Goal: Task Accomplishment & Management: Manage account settings

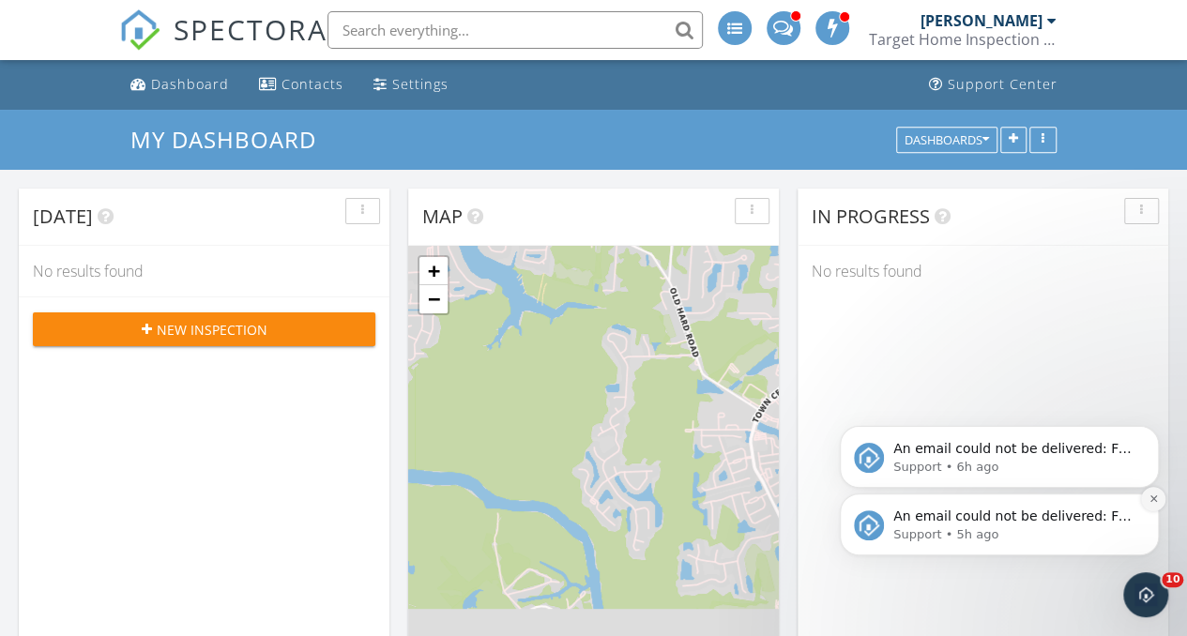
click at [1151, 499] on icon "Dismiss notification" at bounding box center [1153, 498] width 10 height 10
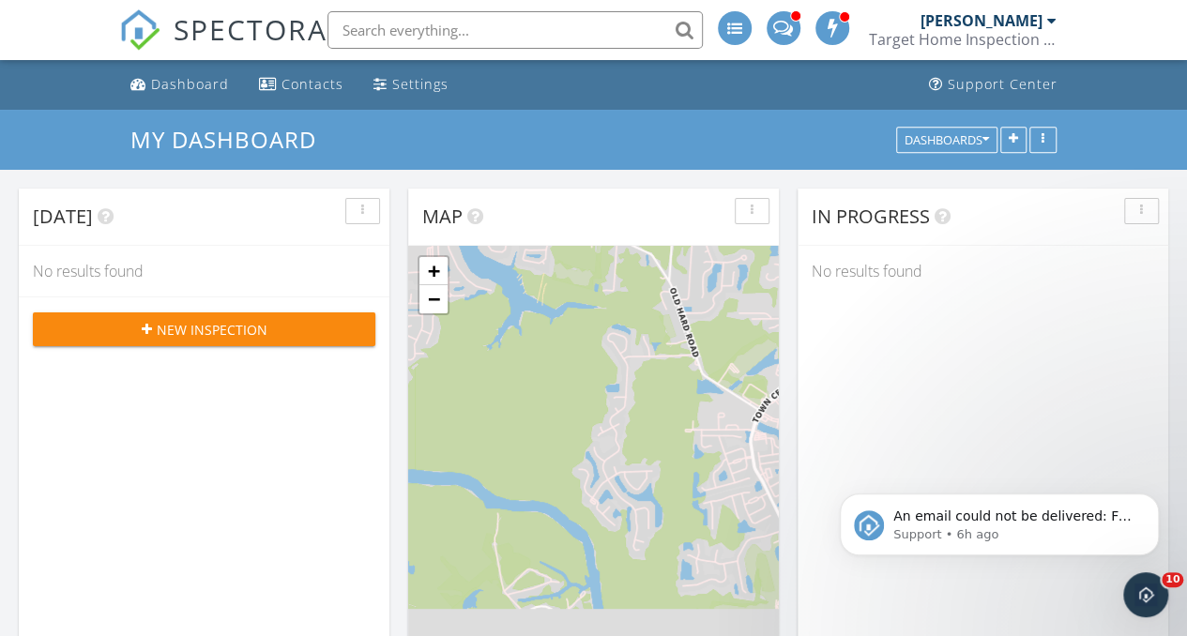
click at [1166, 499] on div "An email could not be delivered: For more information, view Why emails don't ge…" at bounding box center [999, 438] width 345 height 235
click at [1157, 499] on icon "Dismiss notification" at bounding box center [1153, 498] width 10 height 10
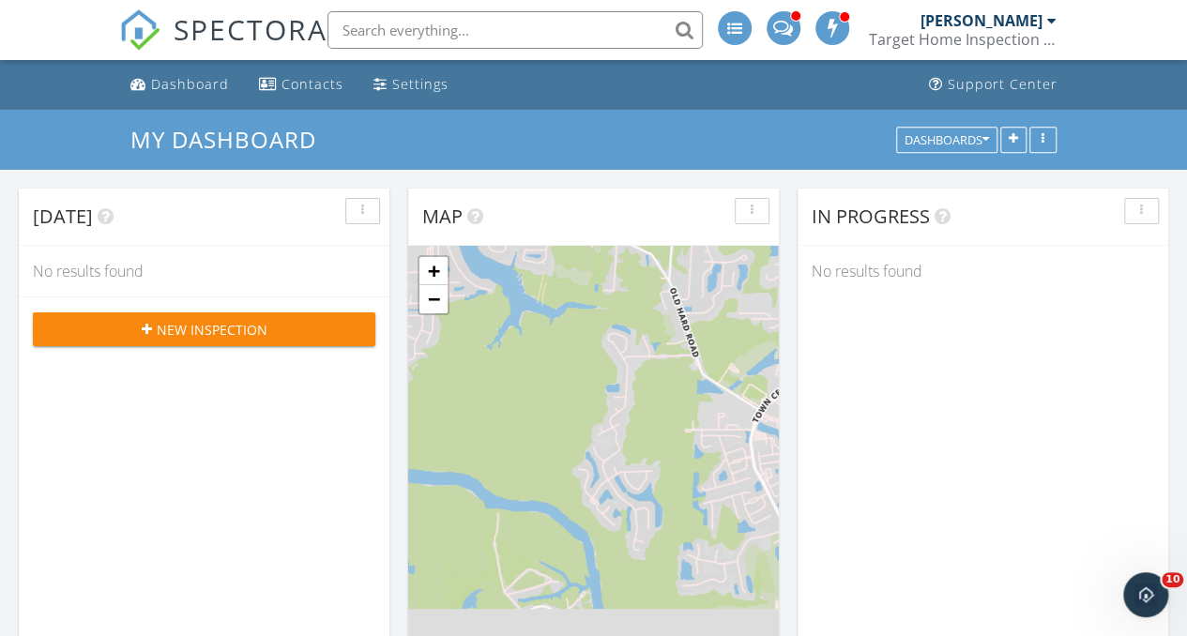
click at [749, 92] on div "Dashboard Contacts Settings Support Center" at bounding box center [593, 85] width 949 height 50
click at [486, 22] on input "text" at bounding box center [514, 30] width 375 height 38
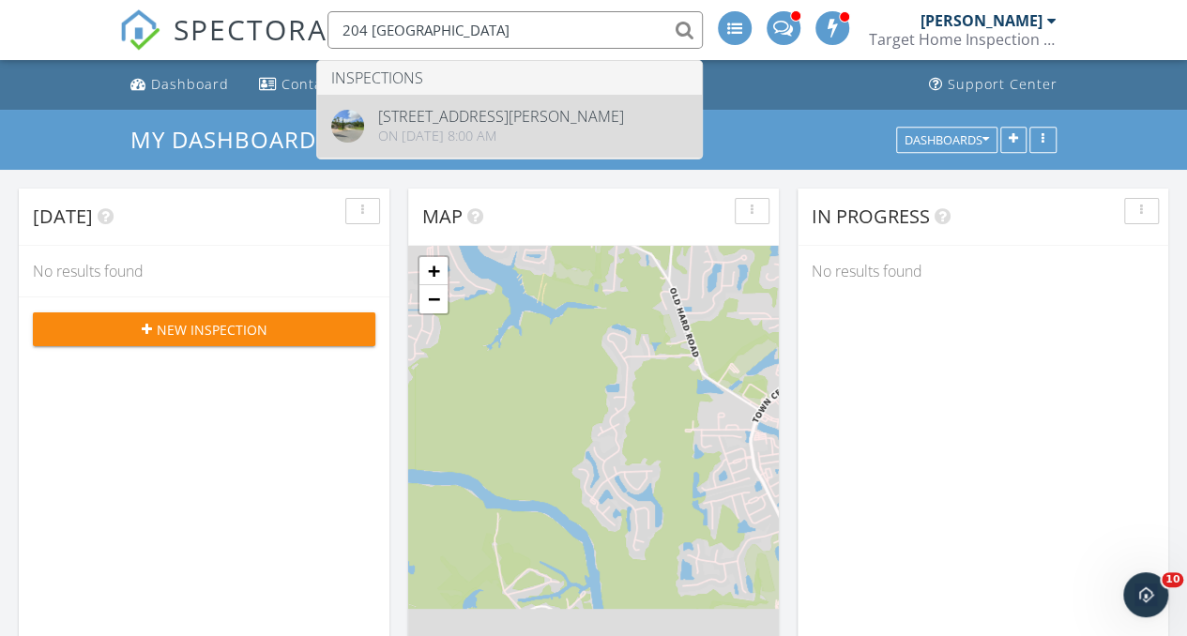
type input "204 lugo"
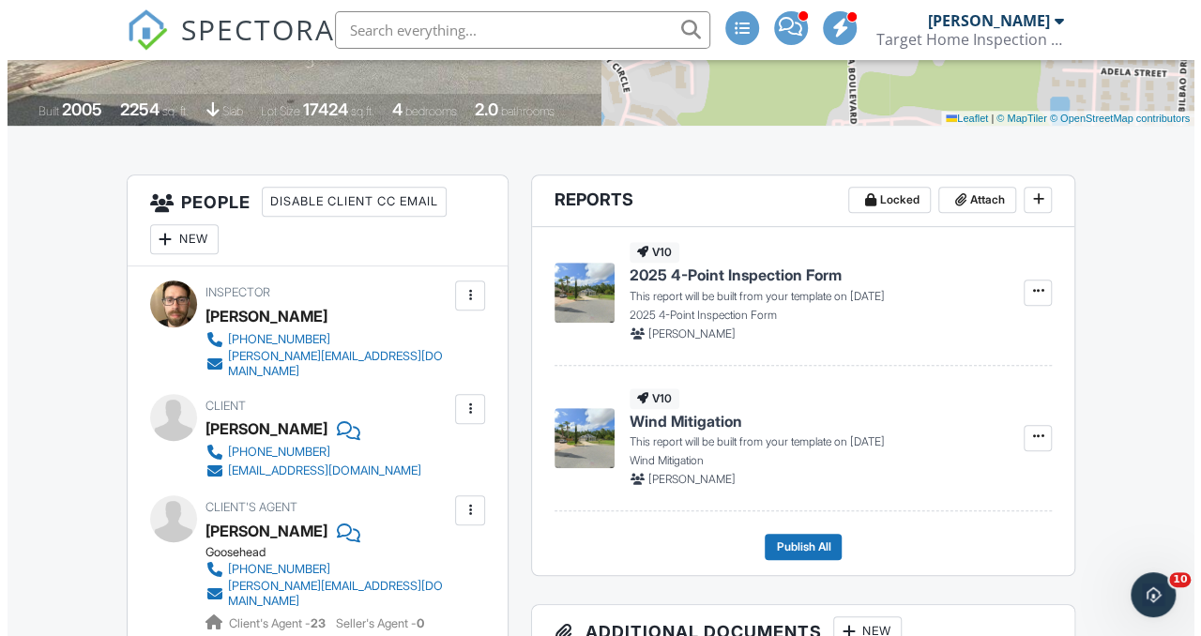
scroll to position [493, 0]
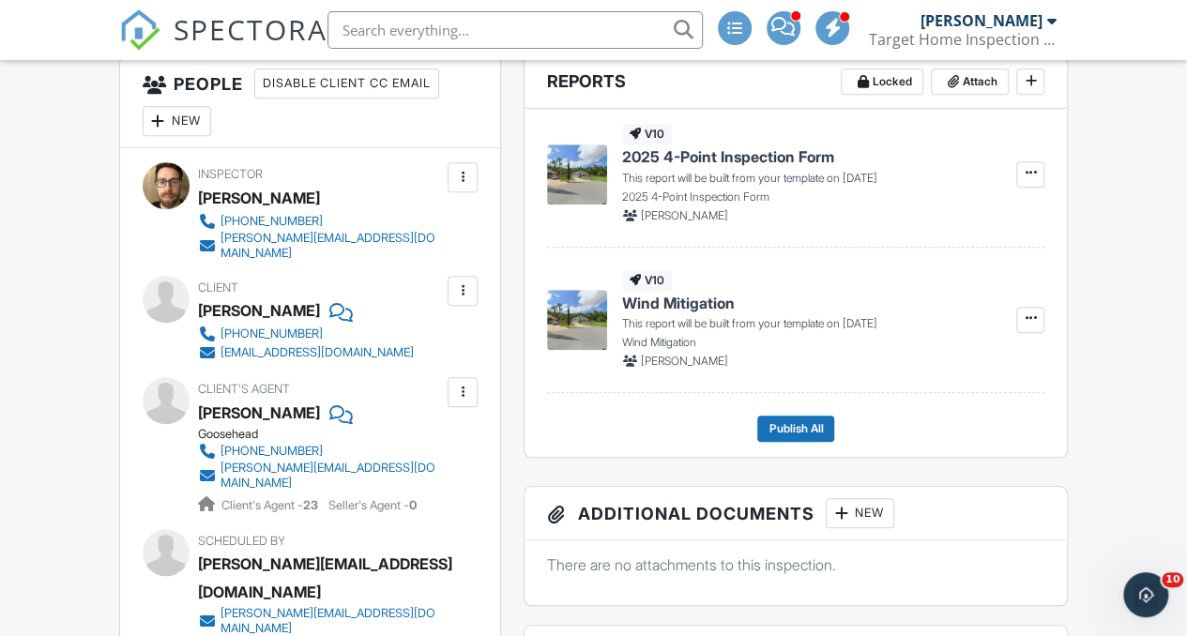
click at [463, 290] on div at bounding box center [463, 291] width 30 height 30
click at [429, 335] on li "Edit" at bounding box center [419, 348] width 96 height 47
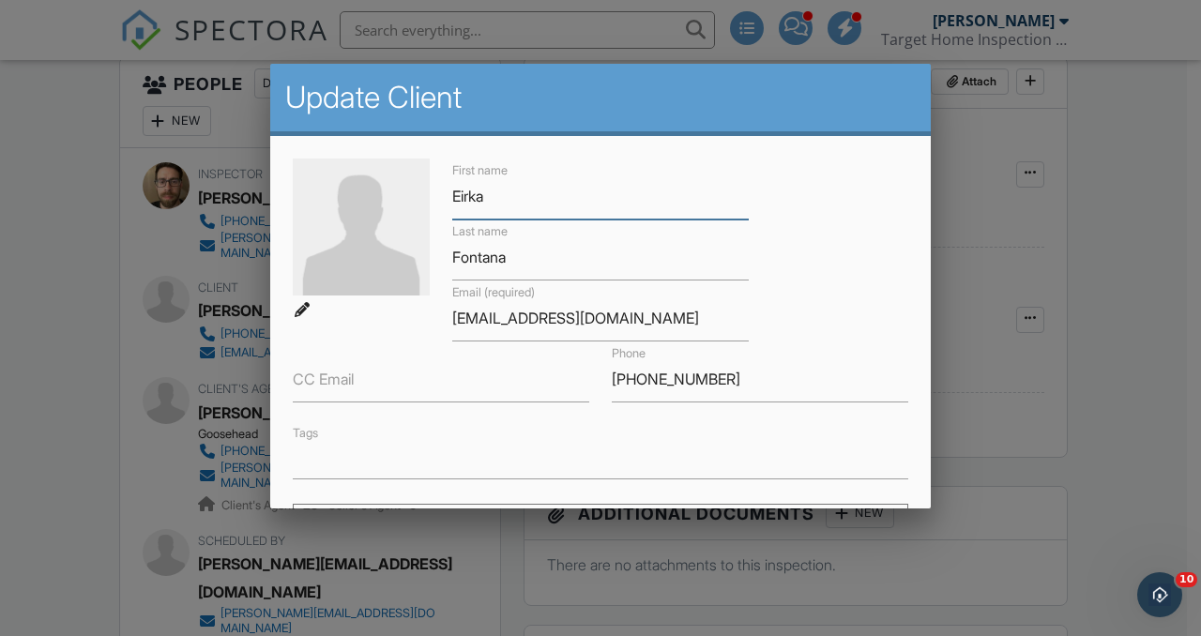
type input "e"
type input "R"
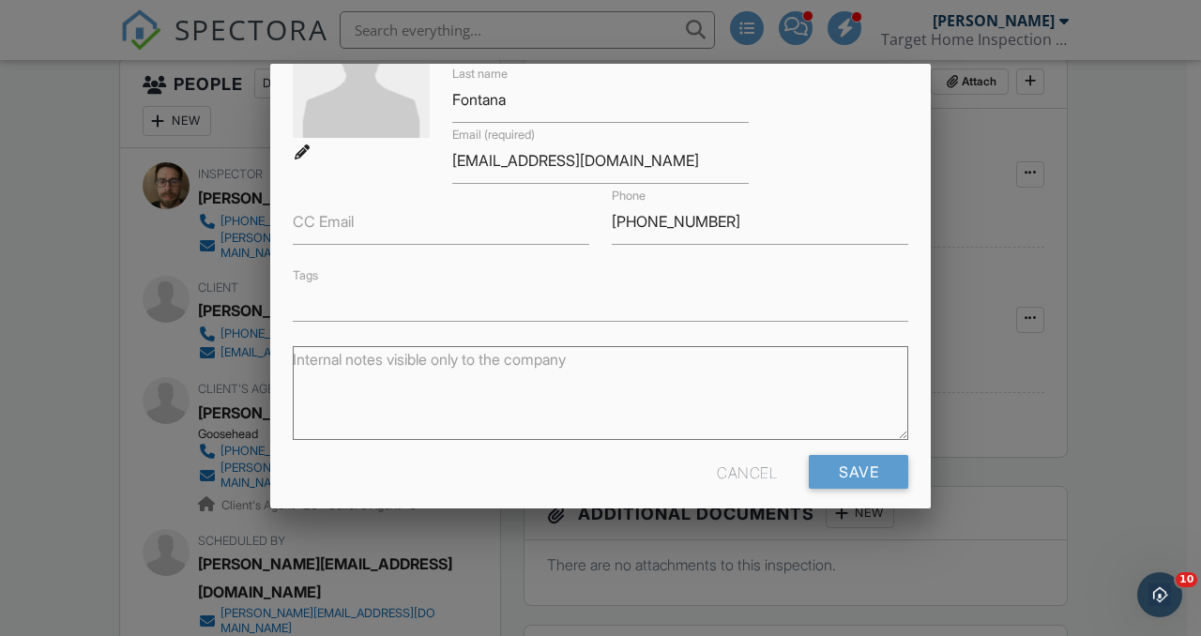
scroll to position [172, 0]
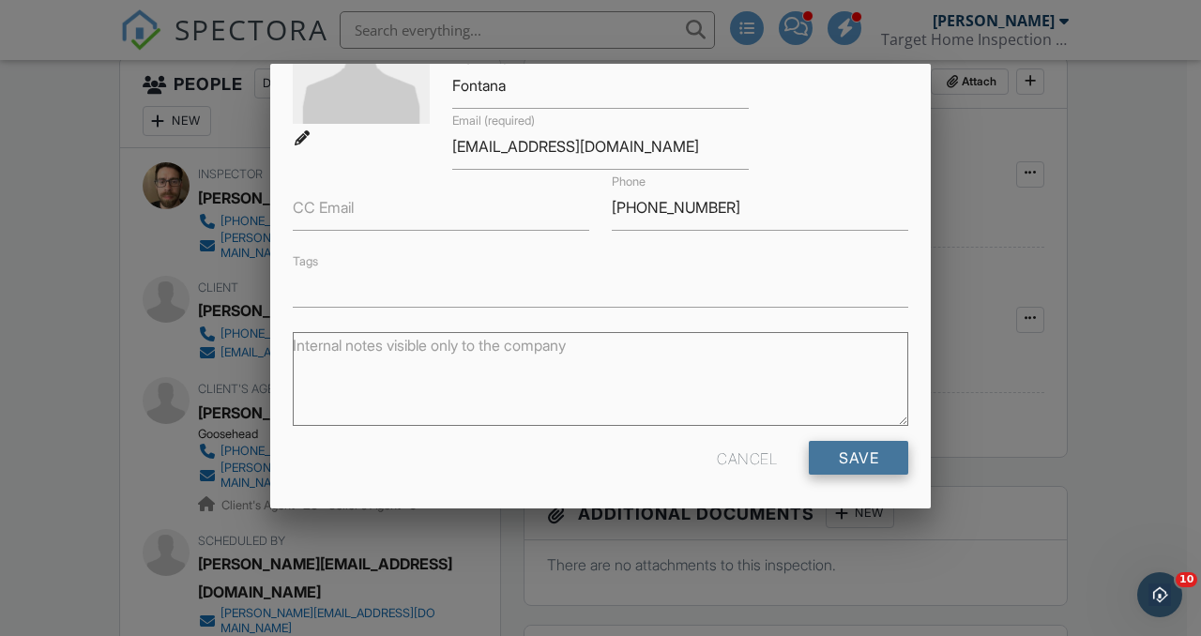
type input "[PERSON_NAME]"
click at [858, 466] on input "Save" at bounding box center [858, 458] width 99 height 34
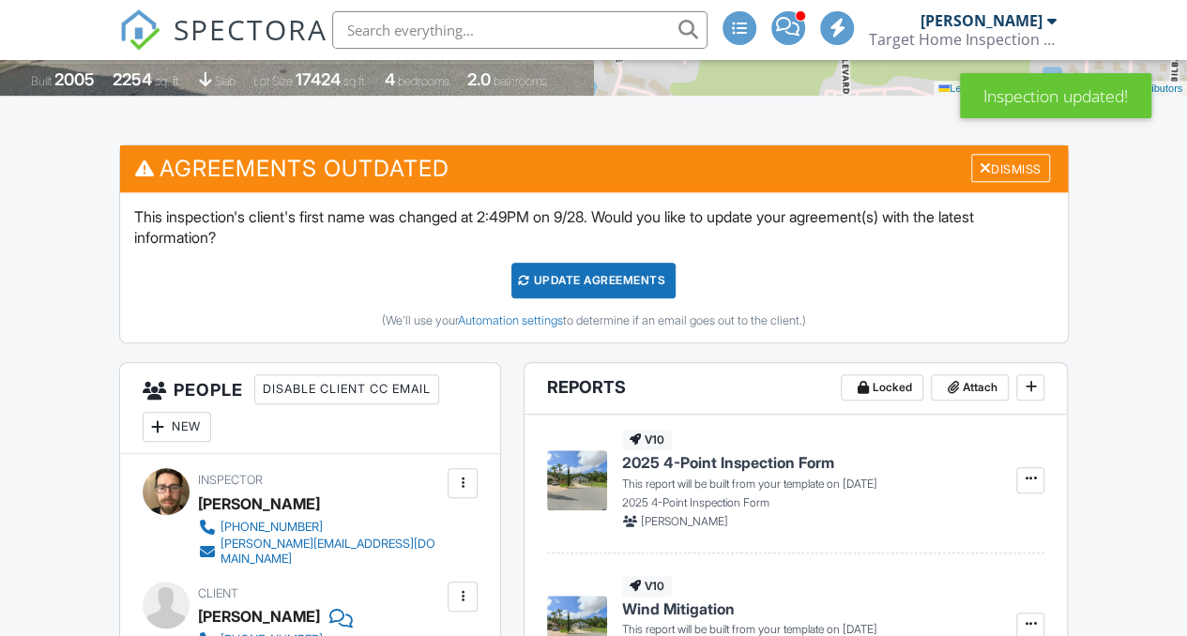
click at [662, 265] on div "Update Agreements" at bounding box center [593, 281] width 164 height 36
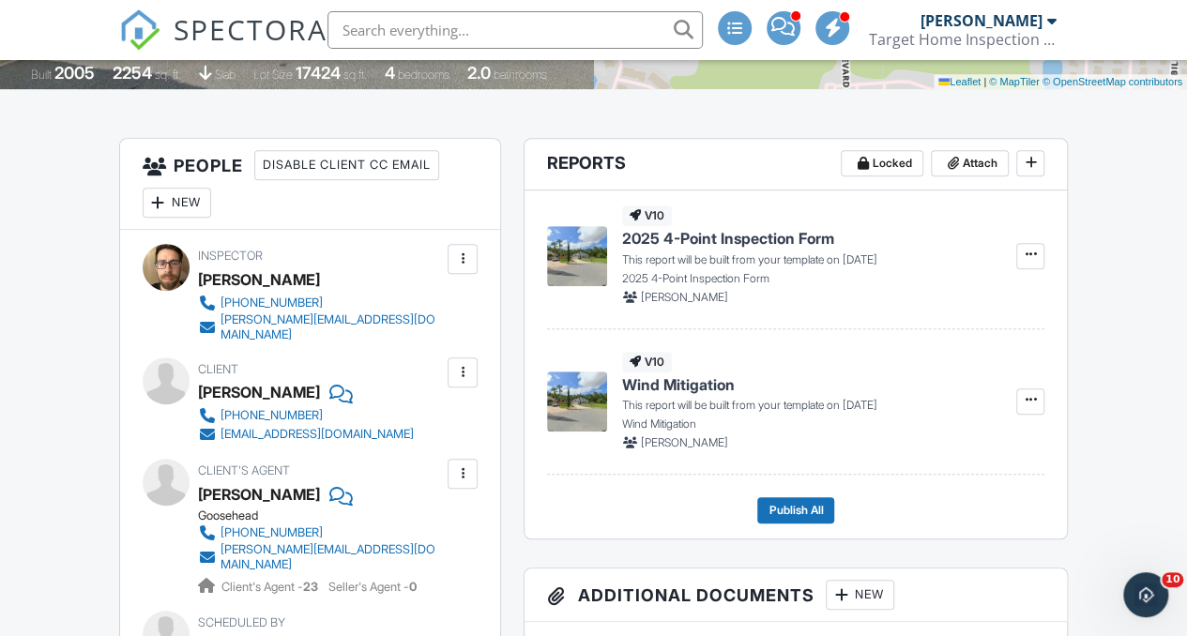
scroll to position [425, 0]
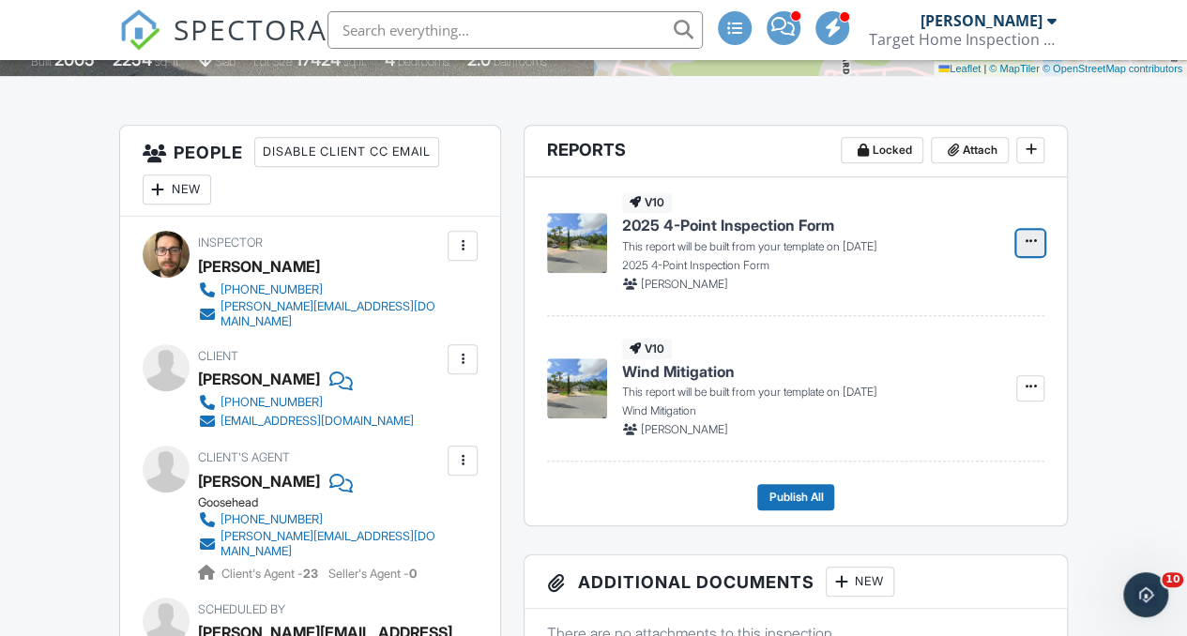
click at [1036, 232] on span at bounding box center [1030, 241] width 19 height 19
drag, startPoint x: 1130, startPoint y: 215, endPoint x: 1193, endPoint y: 183, distance: 71.3
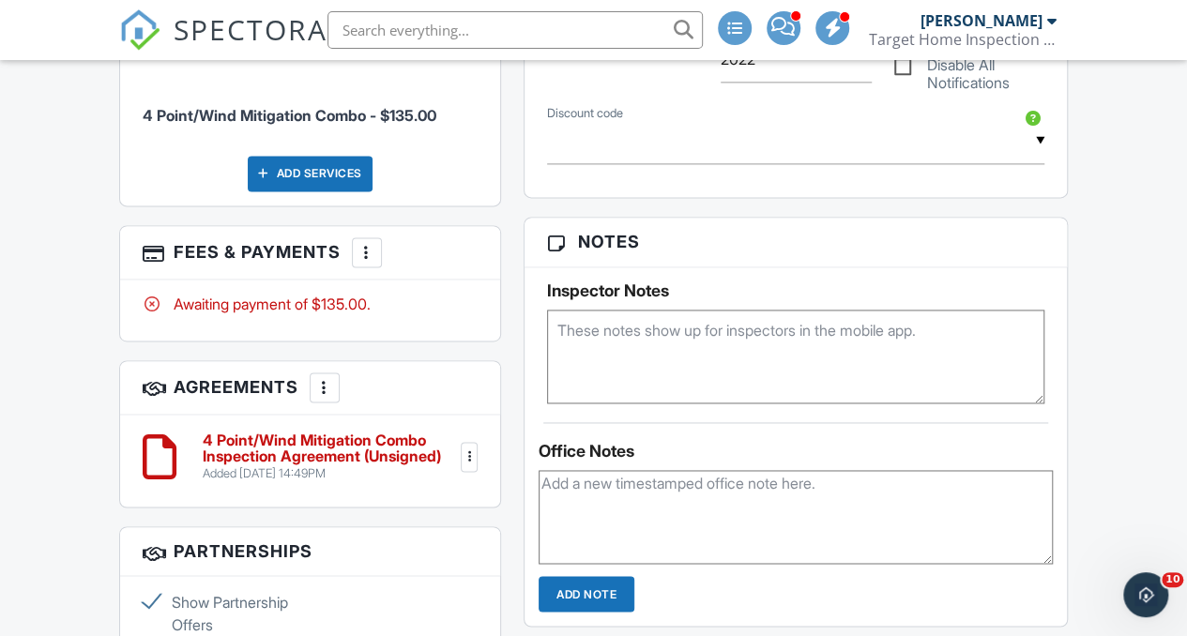
scroll to position [1251, 0]
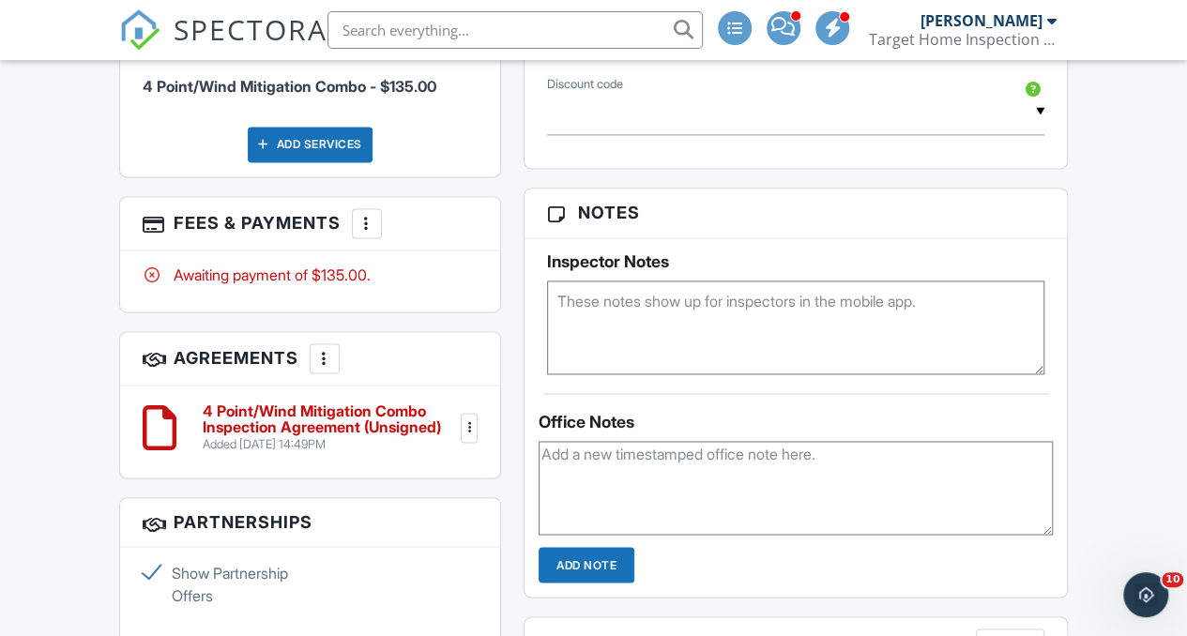
click at [610, 302] on textarea at bounding box center [795, 328] width 497 height 94
paste textarea "12212889"
paste textarea "8/8/2022"
type textarea "12212889 8/8/2022"
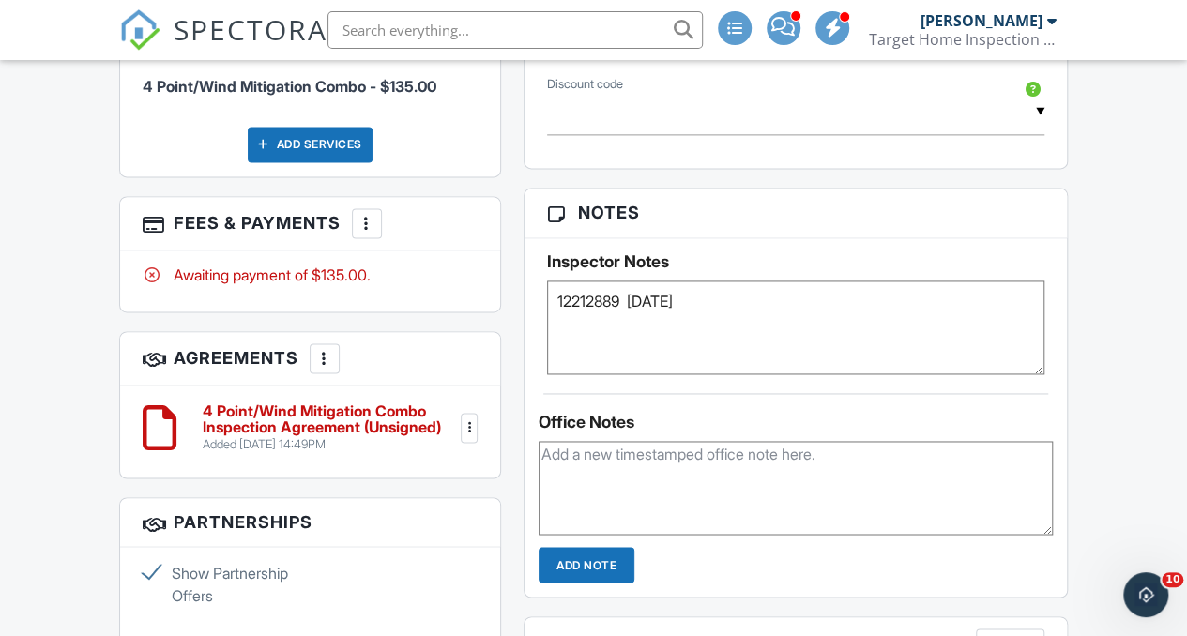
click at [739, 494] on textarea at bounding box center [796, 488] width 514 height 94
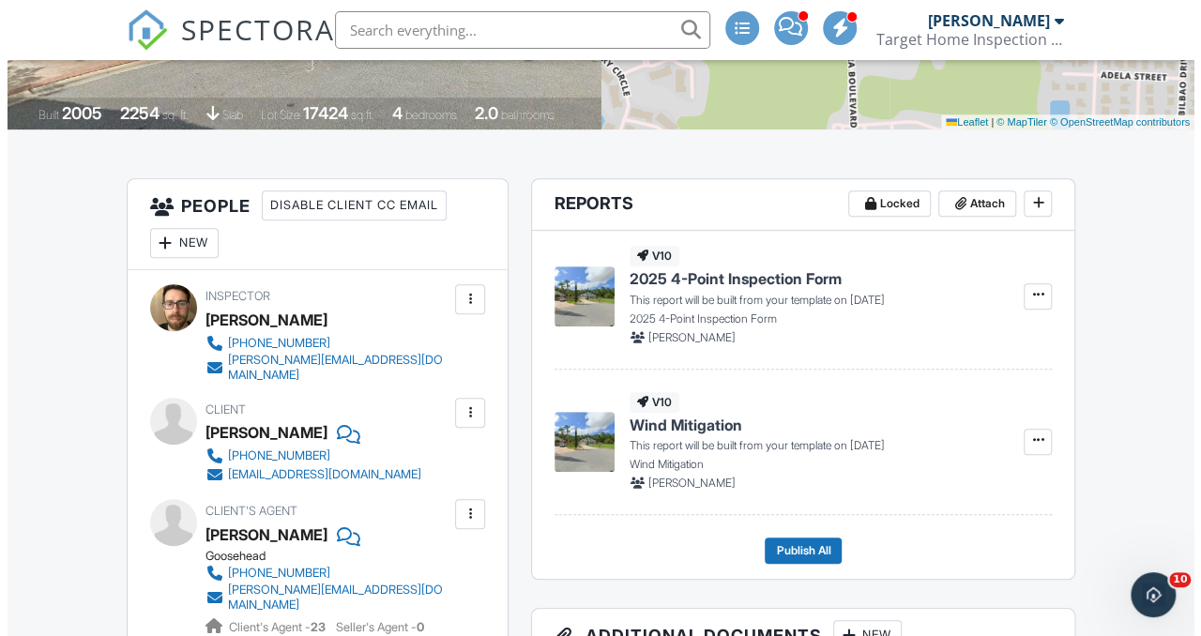
scroll to position [369, 0]
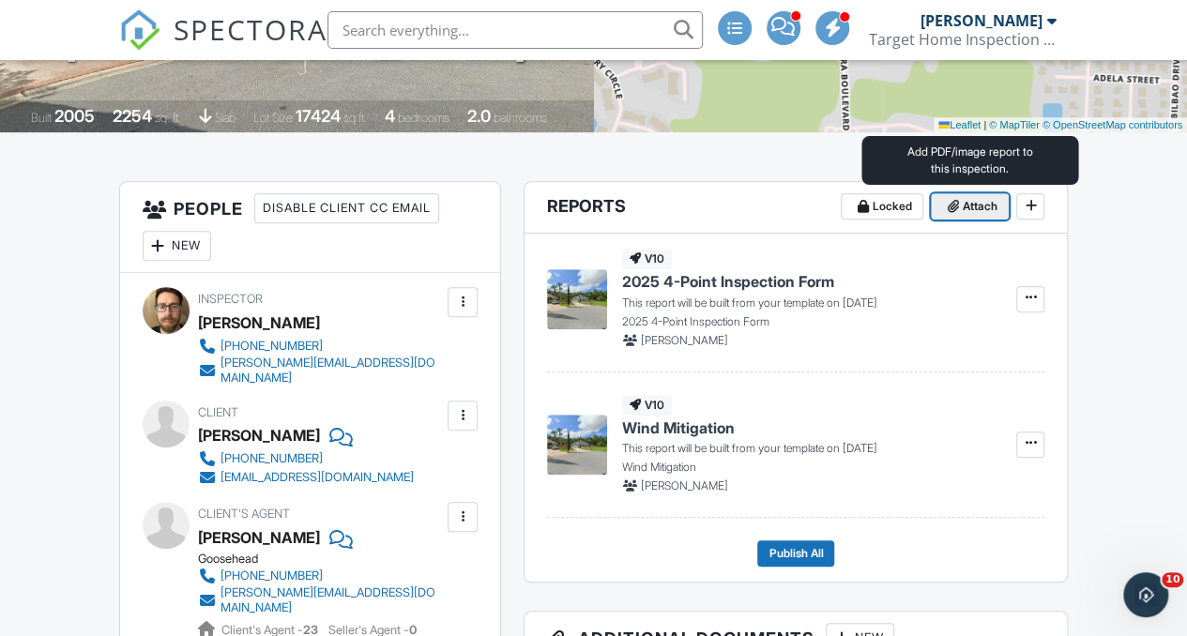
click at [981, 206] on span "Attach" at bounding box center [979, 206] width 35 height 19
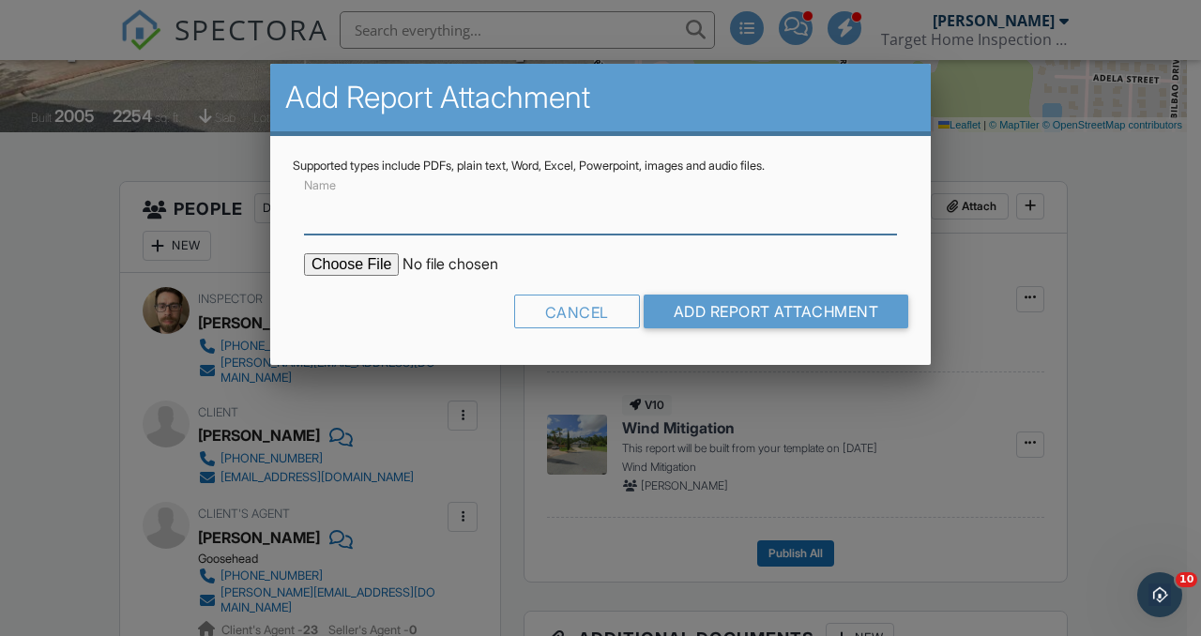
click at [383, 219] on input "Name" at bounding box center [600, 212] width 593 height 46
type input "roof permit"
click at [372, 264] on input "file" at bounding box center [463, 264] width 319 height 23
type input "C:\fakepath\204 Lugo way roof permit.pdf"
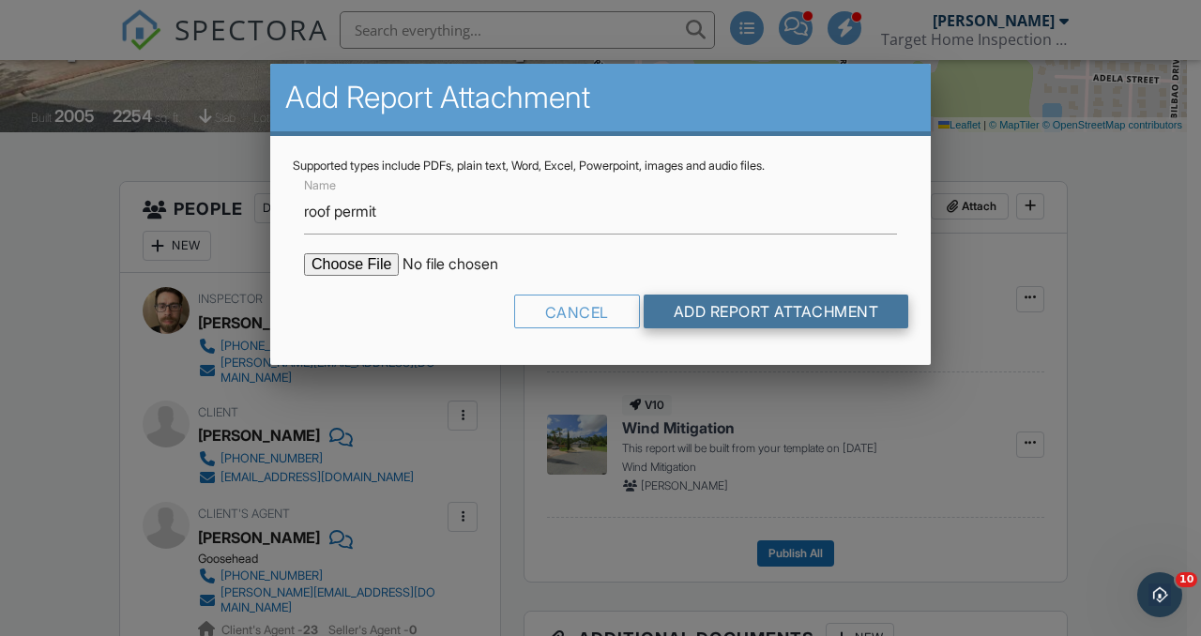
click at [725, 305] on input "Add Report Attachment" at bounding box center [777, 312] width 266 height 34
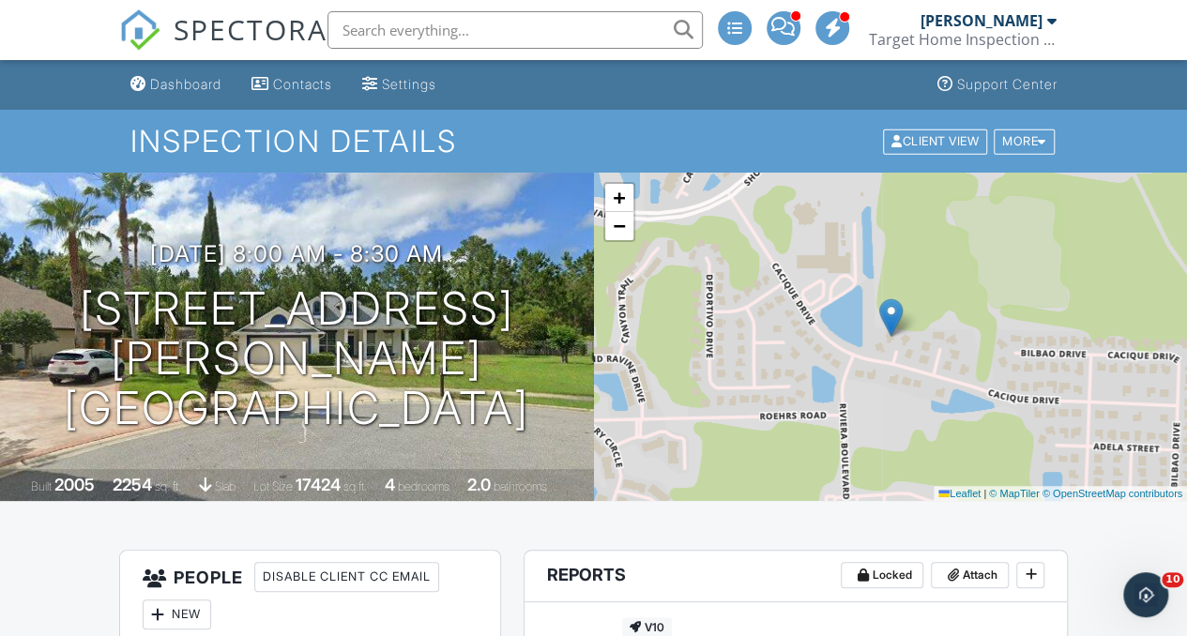
click at [614, 121] on div "Inspection Details Client View More Property Details Reschedule Reorder / Copy …" at bounding box center [593, 141] width 1187 height 63
click at [411, 38] on input "text" at bounding box center [514, 30] width 375 height 38
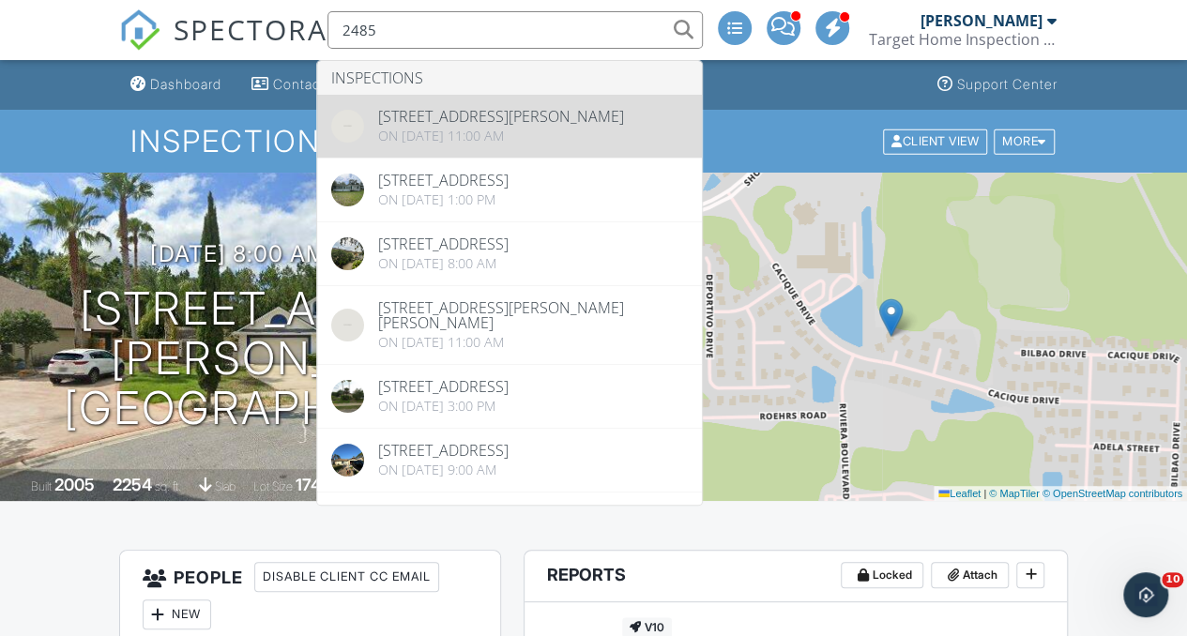
type input "2485"
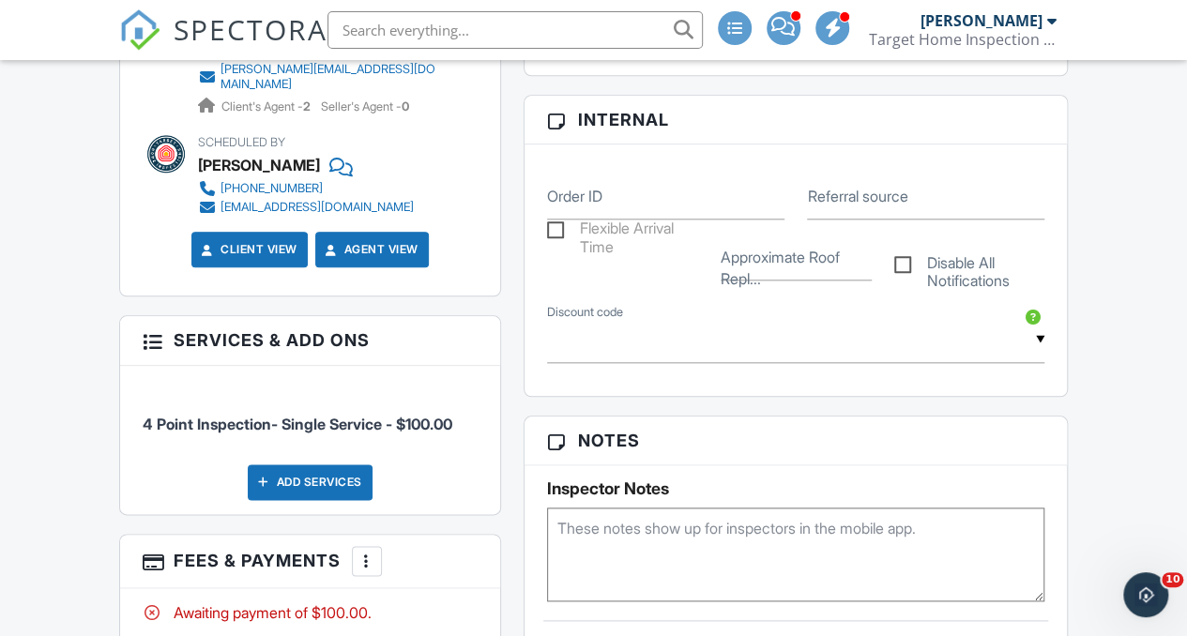
scroll to position [987, 0]
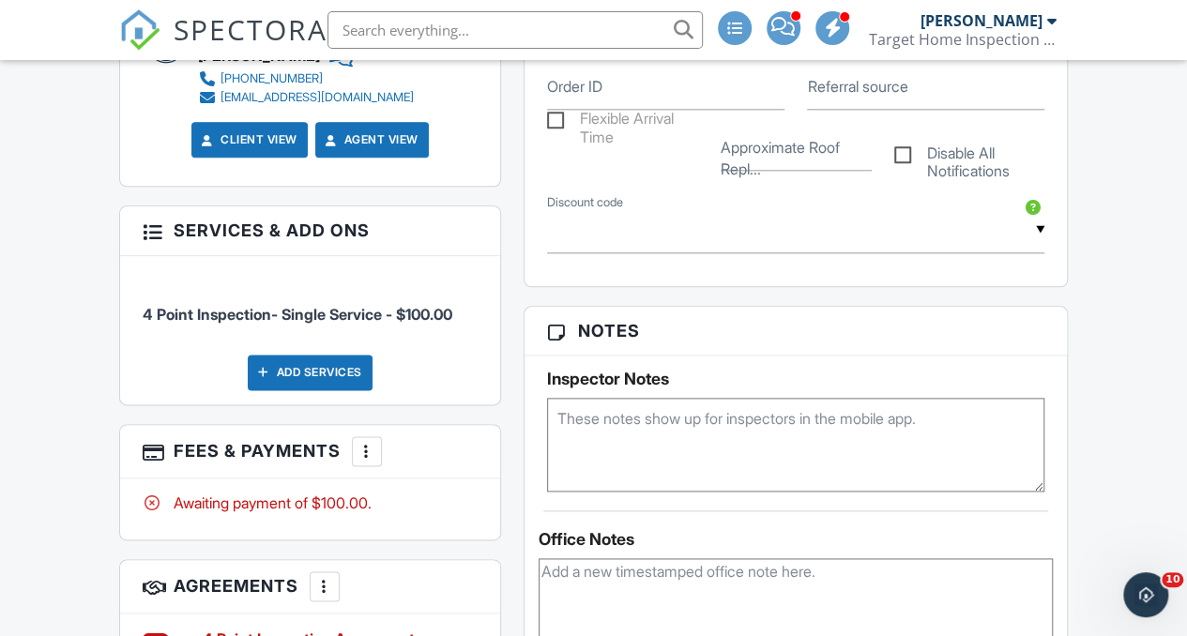
click at [722, 414] on textarea at bounding box center [795, 445] width 497 height 94
paste textarea "R-14-634275.000"
paste textarea "6/8/14"
type textarea "R-14-634275.000 [DATE]"
click at [963, 579] on textarea at bounding box center [796, 605] width 514 height 94
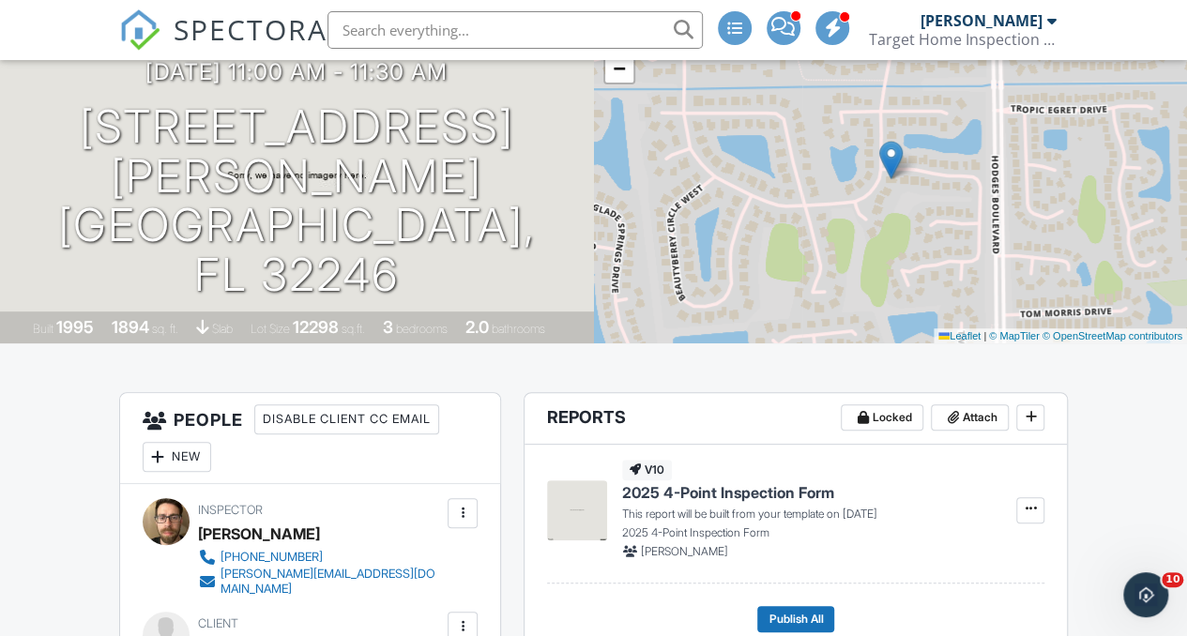
scroll to position [183, 0]
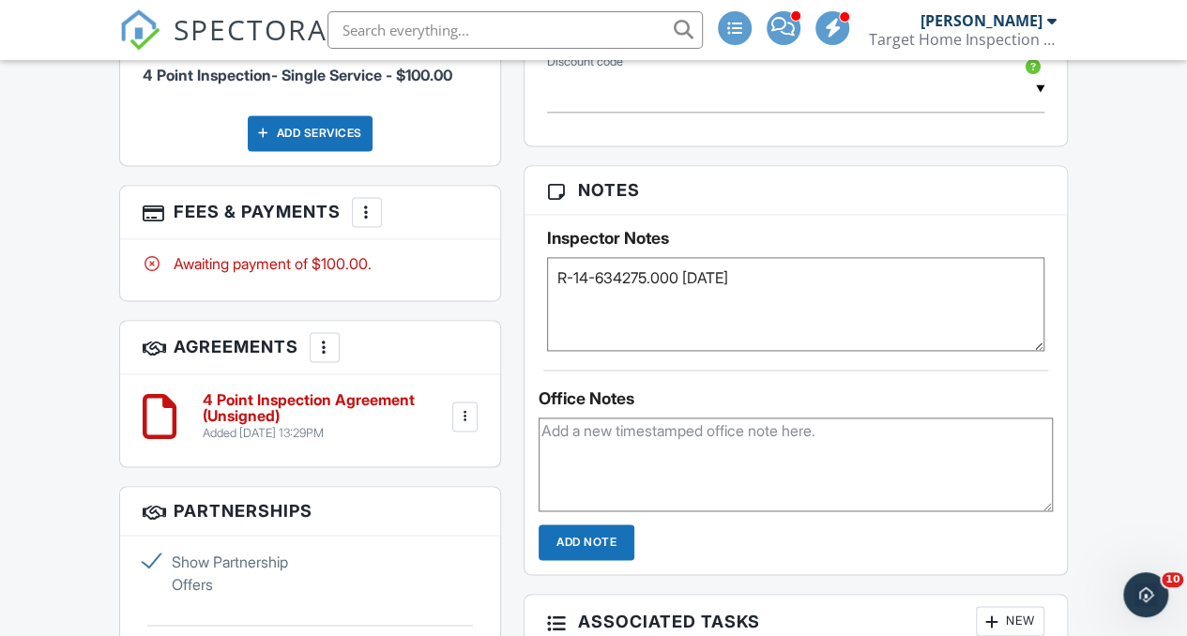
scroll to position [47, 0]
